Goal: Find specific page/section

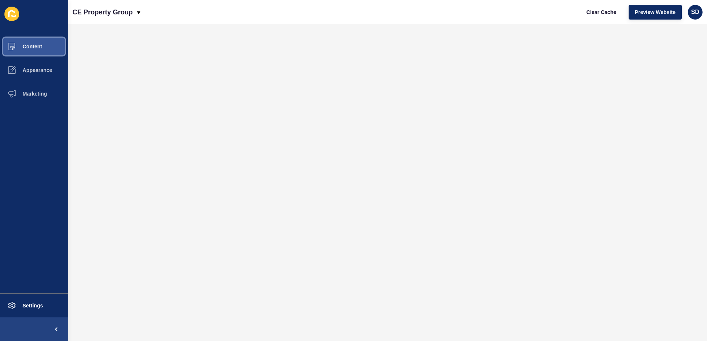
click at [42, 52] on button "Content" at bounding box center [34, 47] width 68 height 24
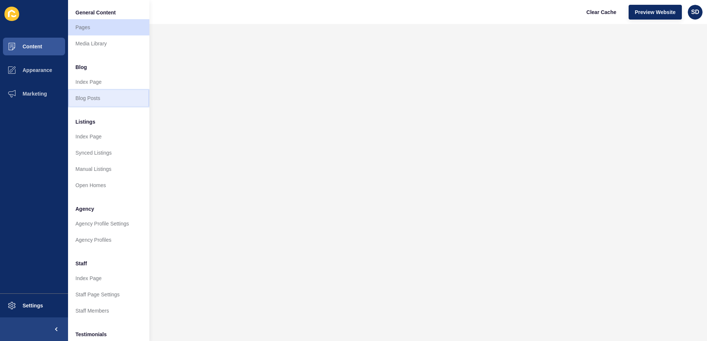
click at [95, 97] on link "Blog Posts" at bounding box center [108, 98] width 81 height 16
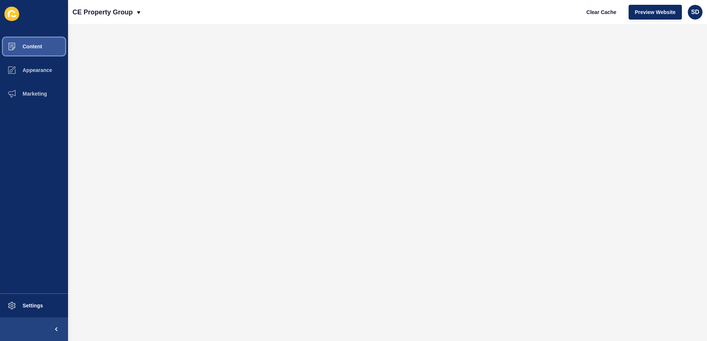
click at [38, 48] on span "Content" at bounding box center [20, 47] width 43 height 6
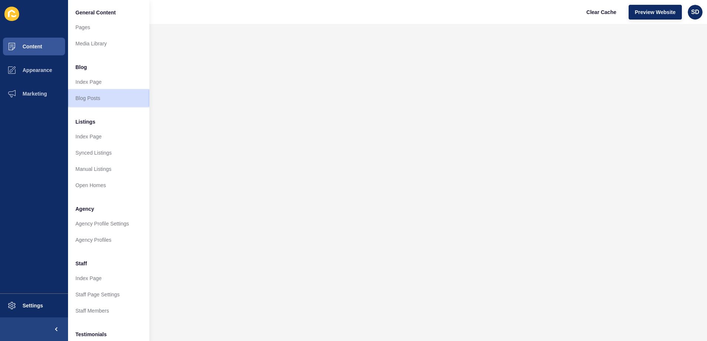
click at [86, 95] on link "Blog Posts" at bounding box center [108, 98] width 81 height 16
